Goal: Communication & Community: Ask a question

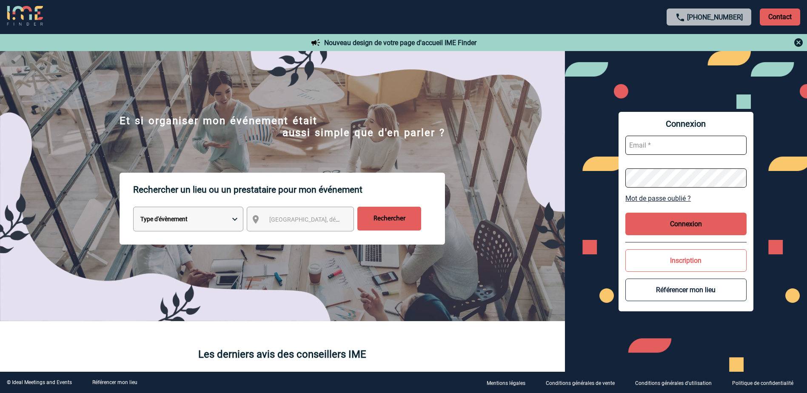
click at [682, 144] on input "text" at bounding box center [685, 145] width 121 height 19
click at [651, 148] on input "text" at bounding box center [685, 145] width 121 height 19
paste input "LaurenceLucieFrancoise.Boucher@pfizer.com"
type input "LaurenceLucieFrancoise.Boucher@pfizer.com"
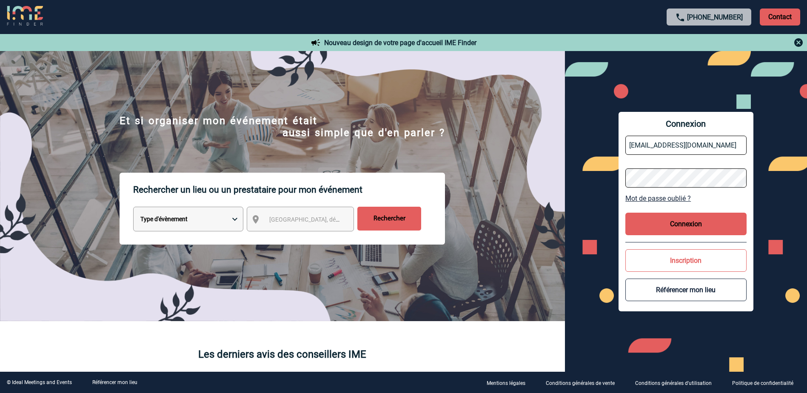
scroll to position [0, 0]
click at [707, 227] on button "Connexion" at bounding box center [685, 224] width 121 height 23
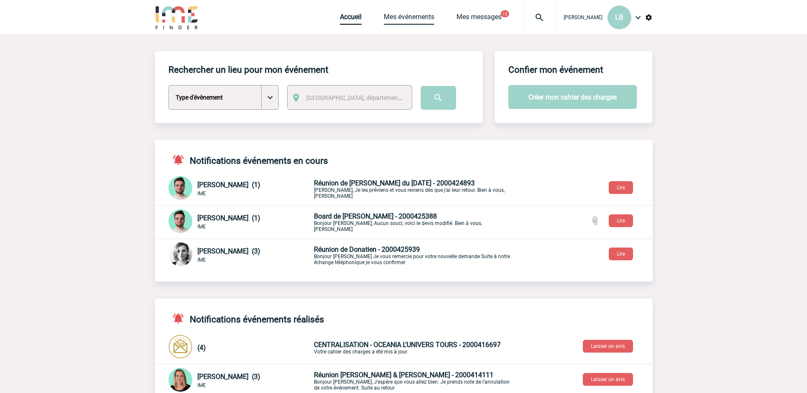
click at [389, 17] on link "Mes événements" at bounding box center [409, 19] width 51 height 12
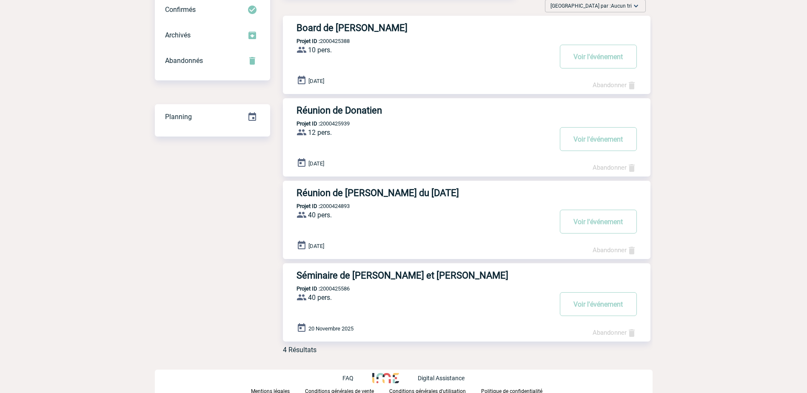
scroll to position [80, 0]
click at [408, 277] on h3 "Séminaire de [PERSON_NAME] et [PERSON_NAME]" at bounding box center [423, 274] width 255 height 11
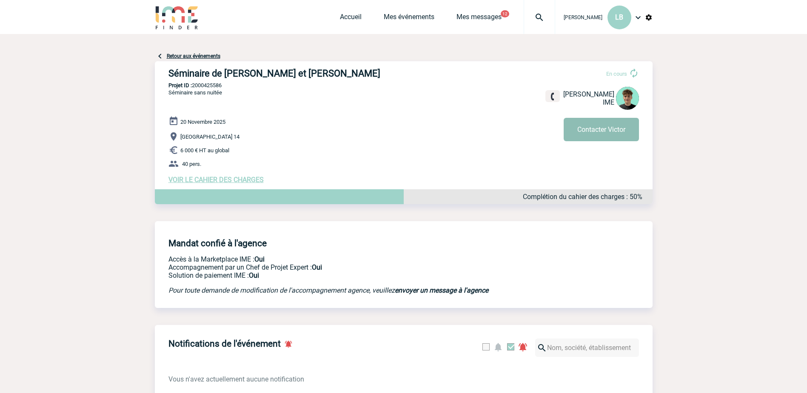
click at [608, 128] on button "Contacter Victor" at bounding box center [600, 129] width 75 height 23
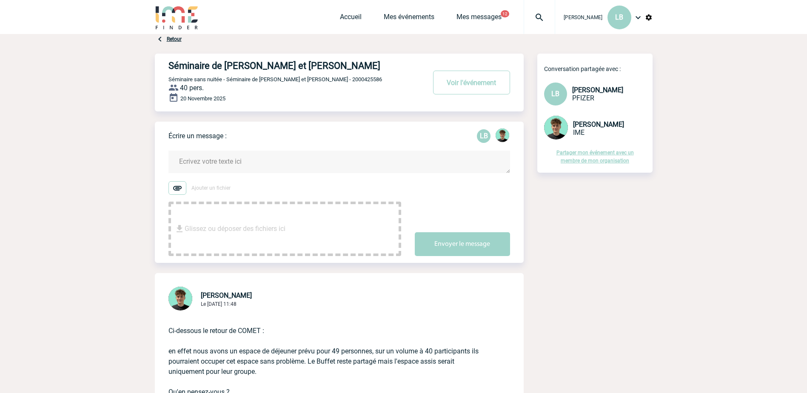
click at [203, 155] on textarea at bounding box center [338, 162] width 341 height 23
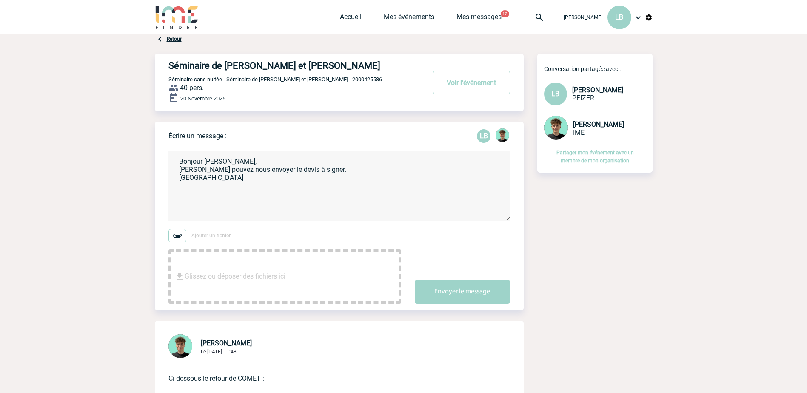
paste textarea "qu’on puisse identifier montants liés aux différents frais (déjeuner, pause, lo…"
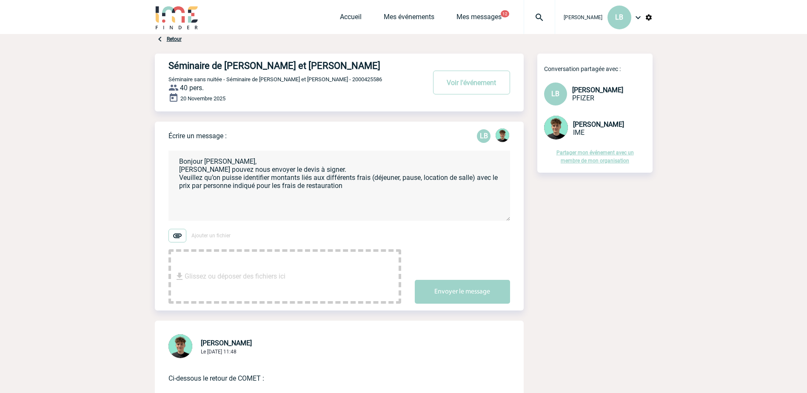
click at [205, 178] on textarea "Bonjour Victor, Vous pouvez nous envoyer le devis à signer. Veuillez qu’on puis…" at bounding box center [338, 186] width 341 height 70
drag, startPoint x: 205, startPoint y: 178, endPoint x: 243, endPoint y: 176, distance: 38.7
click at [243, 176] on textarea "Bonjour Victor, Vous pouvez nous envoyer le devis à signer. Veuillez qu’on puis…" at bounding box center [338, 186] width 341 height 70
click at [233, 175] on textarea "Bonjour Victor, Vous pouvez nous envoyer le devis à signer. Veuillez identifier…" at bounding box center [338, 186] width 341 height 70
click at [501, 178] on textarea "Bonjour Victor, Vous pouvez nous envoyer le devis à signer. Veuillez identifier…" at bounding box center [338, 186] width 341 height 70
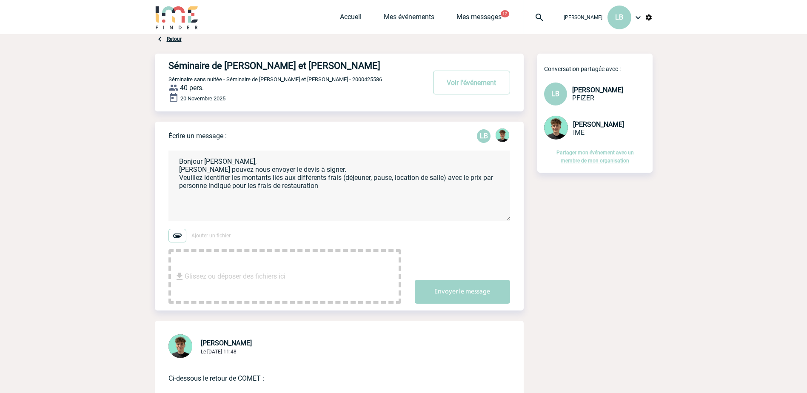
click at [335, 188] on textarea "Bonjour Victor, Vous pouvez nous envoyer le devis à signer. Veuillez identifier…" at bounding box center [338, 186] width 341 height 70
type textarea "Bonjour Victor, Vous pouvez nous envoyer le devis à signer. Veuillez identifier…"
click at [480, 291] on button "Envoyer le message" at bounding box center [462, 292] width 95 height 24
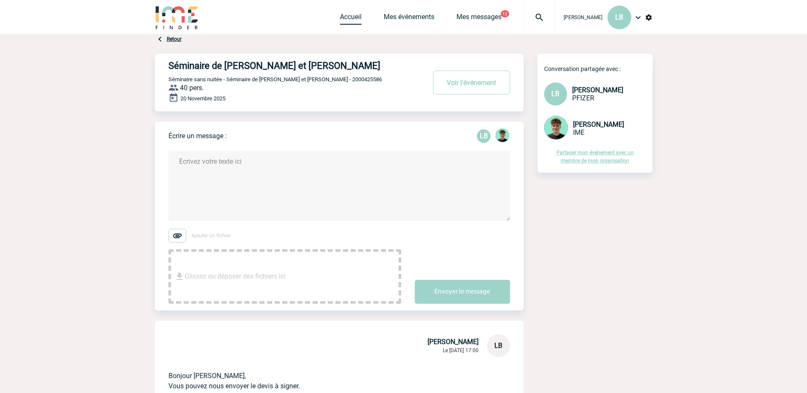
click at [347, 15] on link "Accueil" at bounding box center [351, 19] width 22 height 12
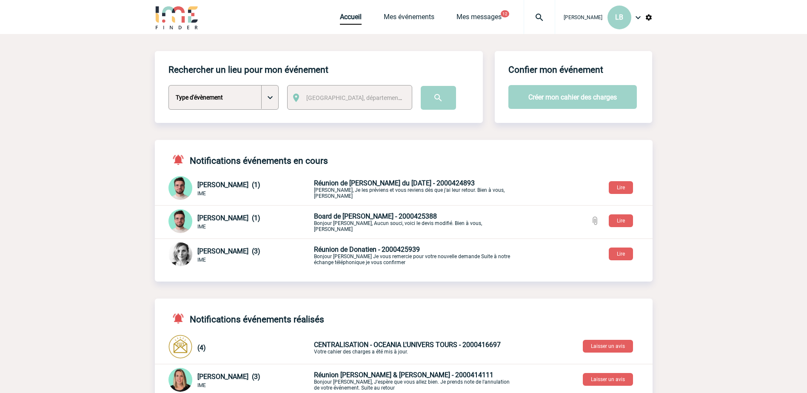
click at [364, 220] on span "Board de [PERSON_NAME] - 2000425388" at bounding box center [375, 216] width 123 height 8
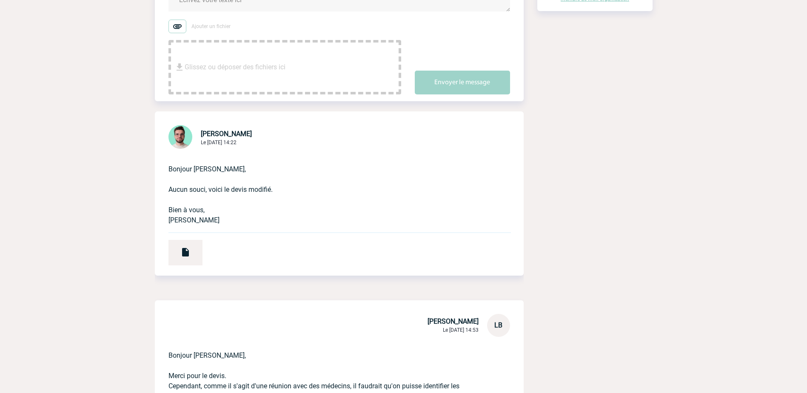
scroll to position [213, 0]
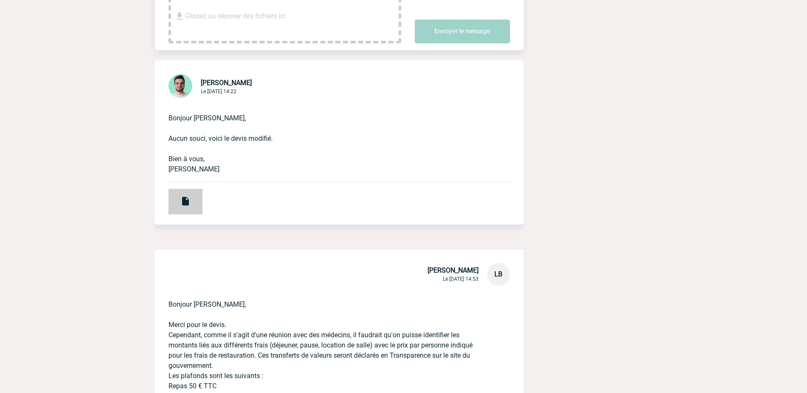
click at [186, 200] on img at bounding box center [185, 201] width 10 height 10
